Goal: Find specific page/section: Find specific page/section

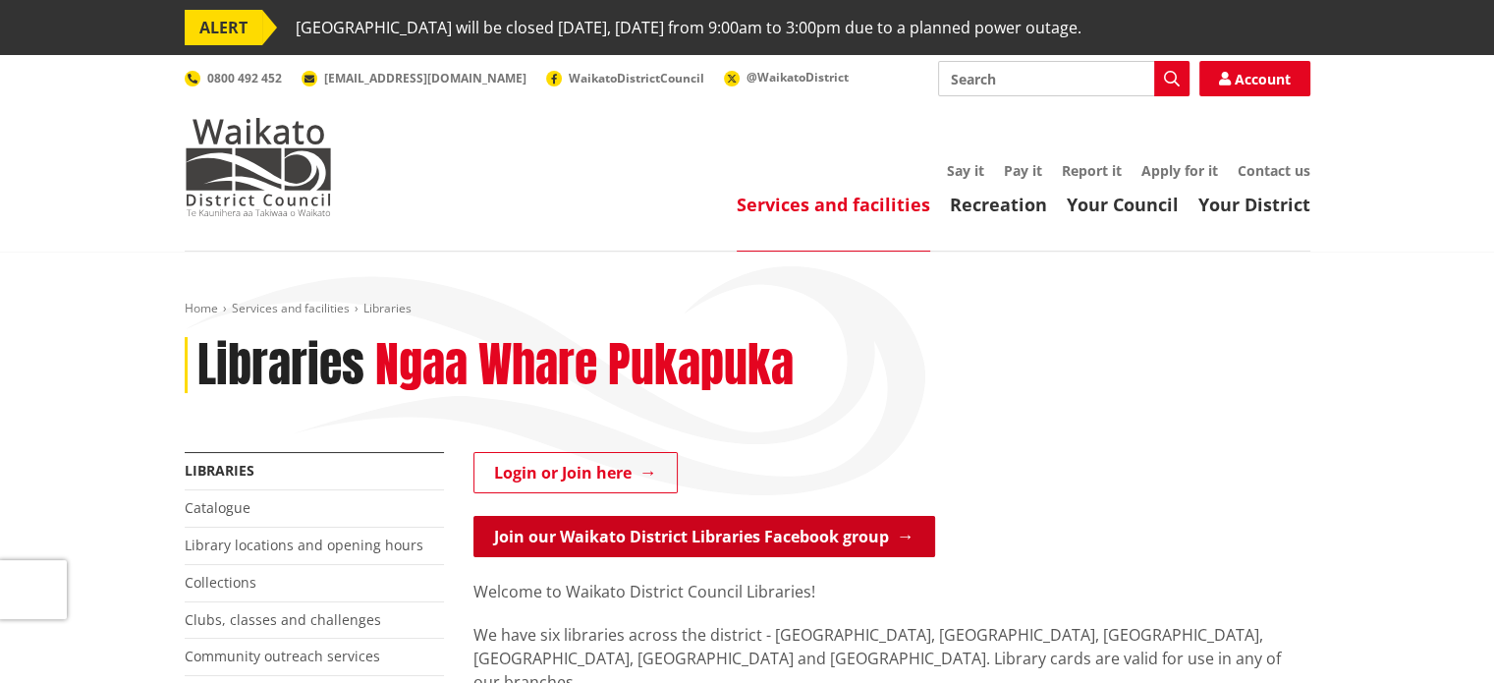
click at [735, 530] on link "Join our Waikato District Libraries Facebook group" at bounding box center [704, 536] width 462 height 41
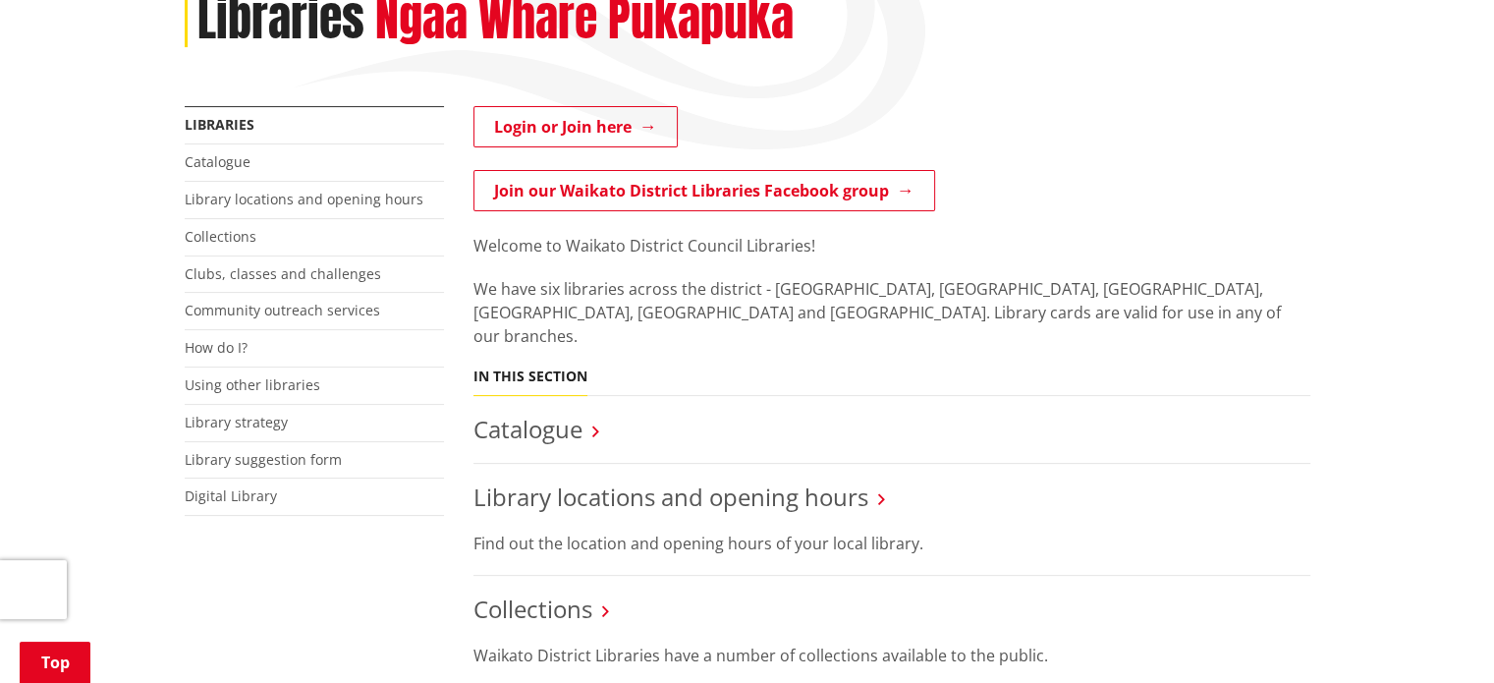
scroll to position [418, 0]
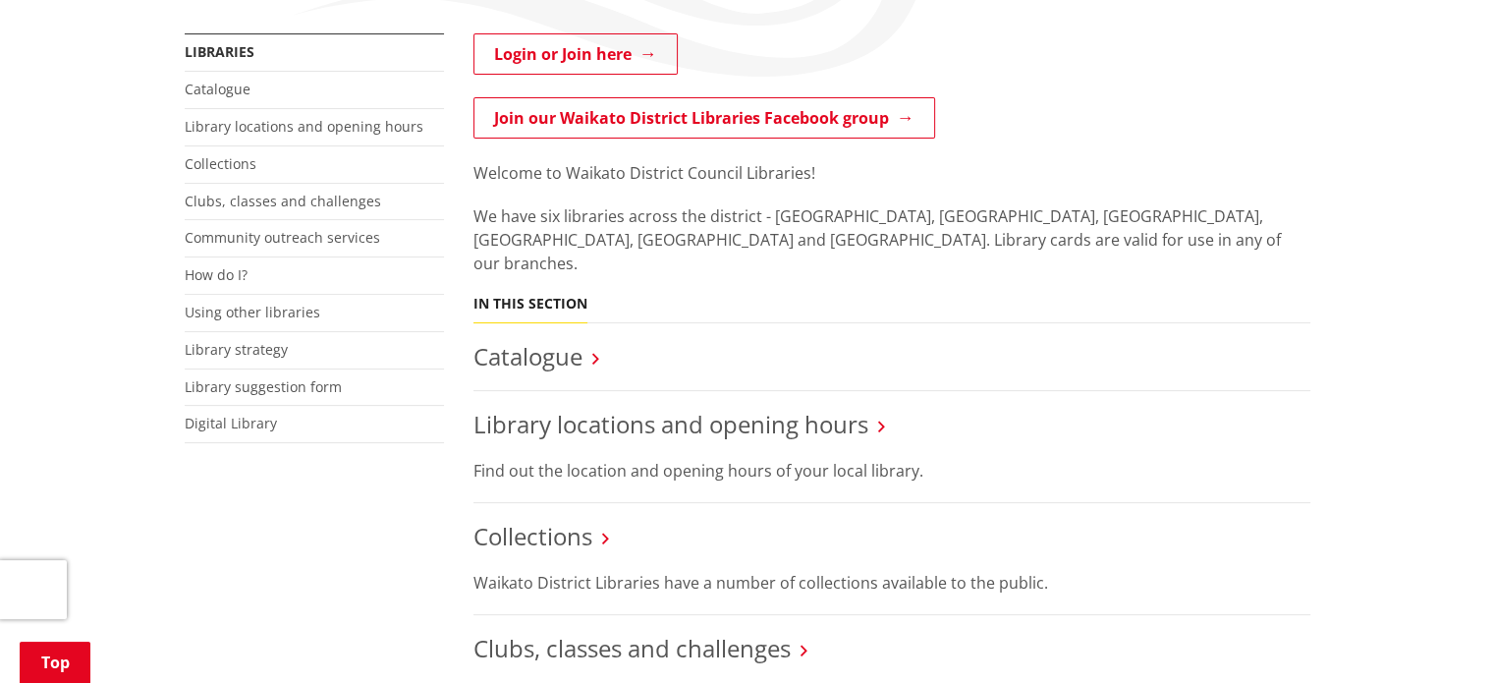
click at [557, 323] on li "Catalogue" at bounding box center [891, 357] width 837 height 69
click at [552, 341] on link "Catalogue" at bounding box center [527, 356] width 109 height 32
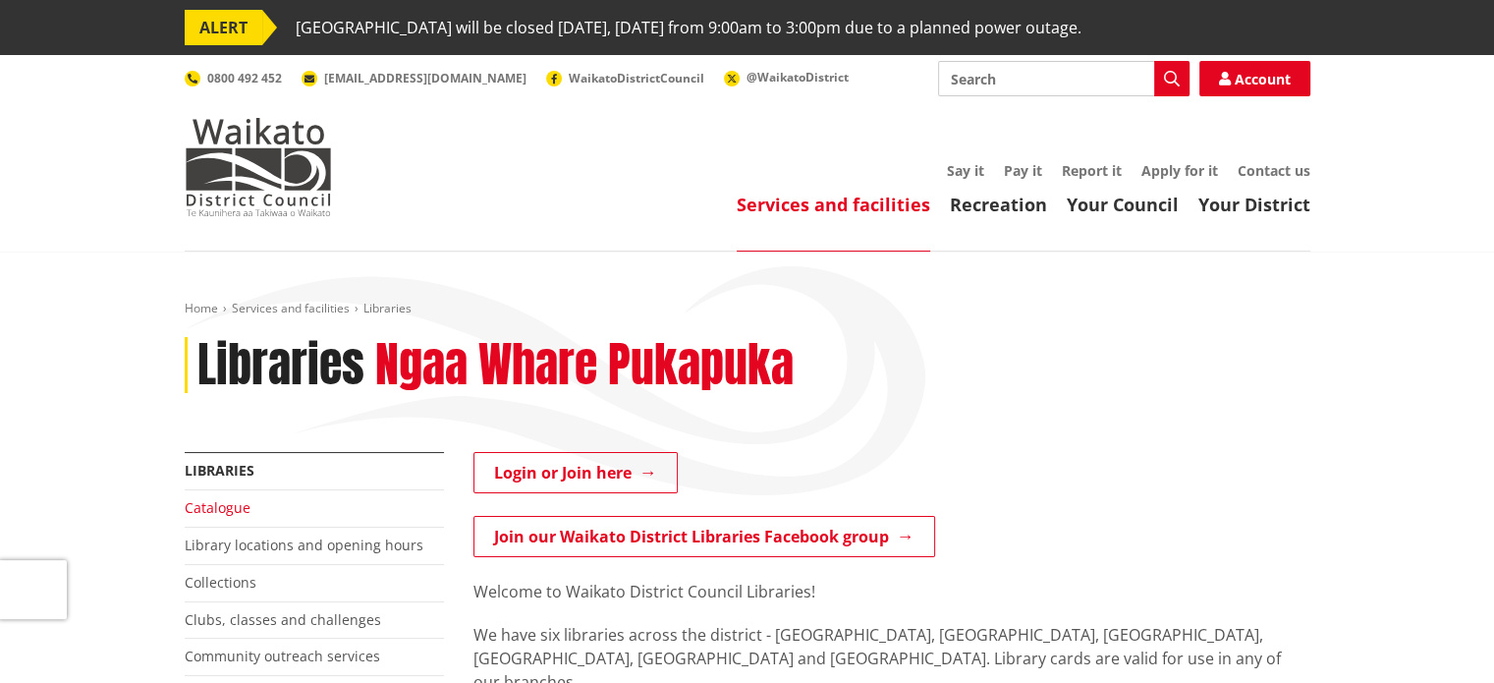
click at [204, 505] on link "Catalogue" at bounding box center [218, 507] width 66 height 19
